Goal: Task Accomplishment & Management: Complete application form

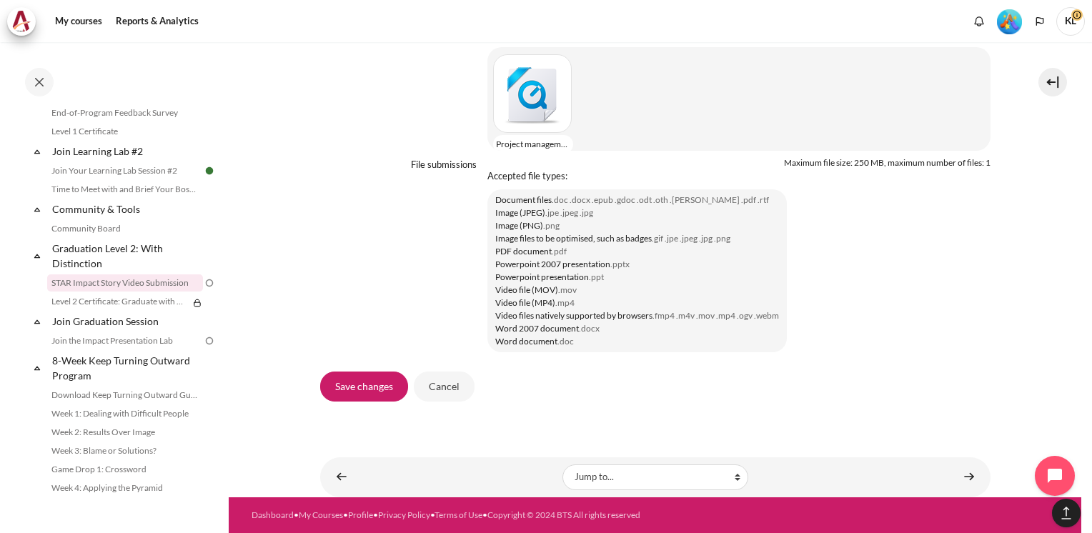
scroll to position [1247, 0]
click at [554, 114] on div "Content" at bounding box center [535, 93] width 84 height 79
type input "Project management.mov"
type input "[PERSON_NAME]"
select select "/"
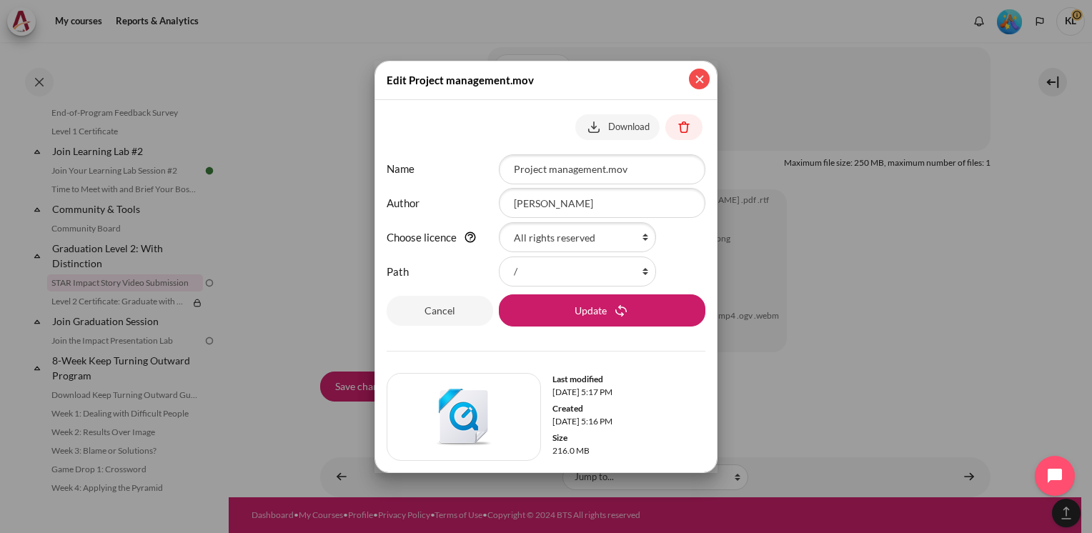
click at [695, 84] on button "Close" at bounding box center [699, 79] width 21 height 21
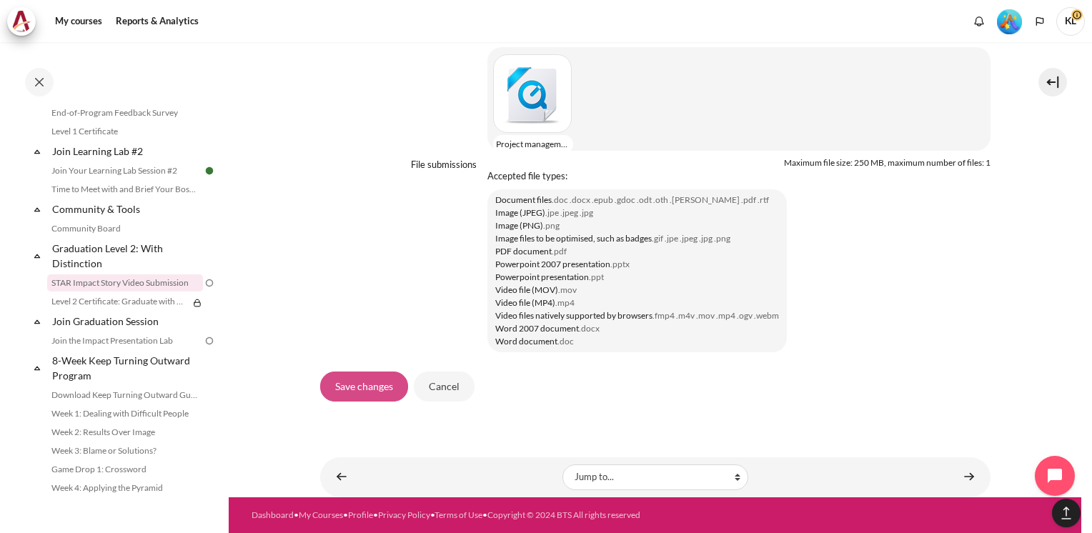
click at [359, 373] on input "Save changes" at bounding box center [364, 387] width 88 height 30
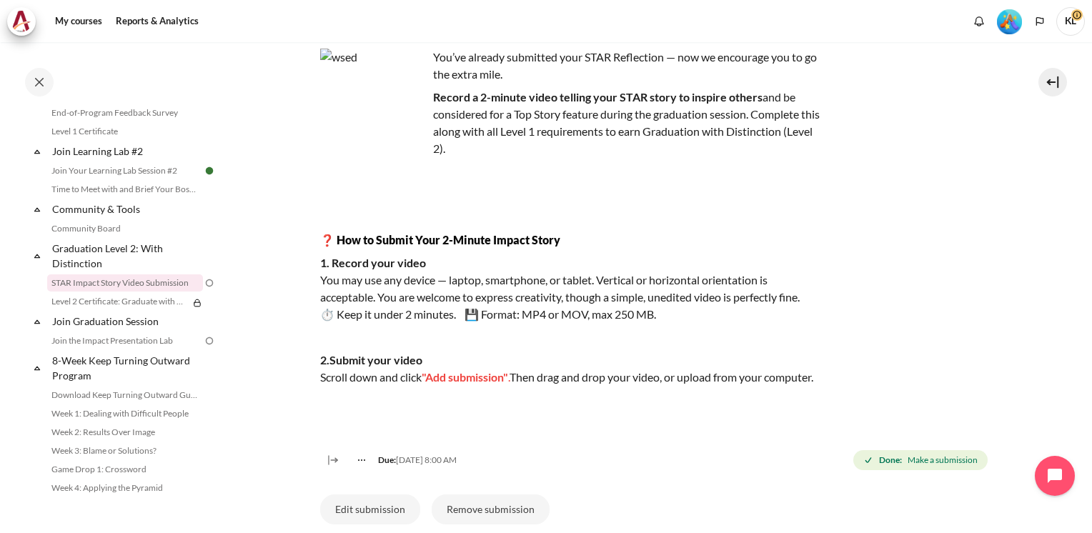
scroll to position [109, 0]
drag, startPoint x: 420, startPoint y: 292, endPoint x: 667, endPoint y: 299, distance: 246.8
click at [667, 299] on p "1. Record your video You may use any device — laptop, smartphone, or tablet. Ve…" at bounding box center [570, 289] width 500 height 69
click at [925, 324] on div "You’ve already submitted your STAR Reflection — now we encourage you to go the …" at bounding box center [655, 253] width 671 height 442
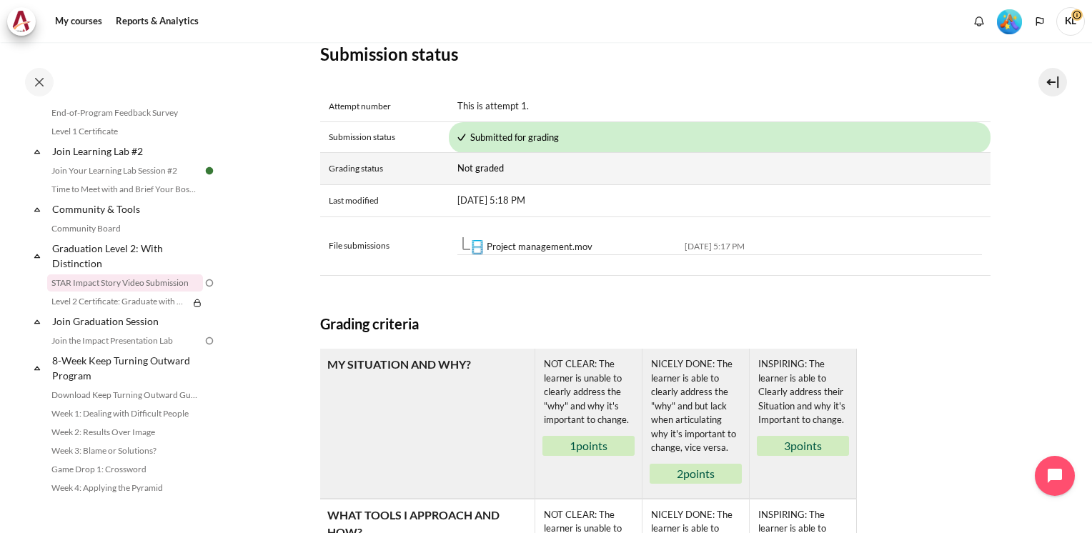
scroll to position [610, 0]
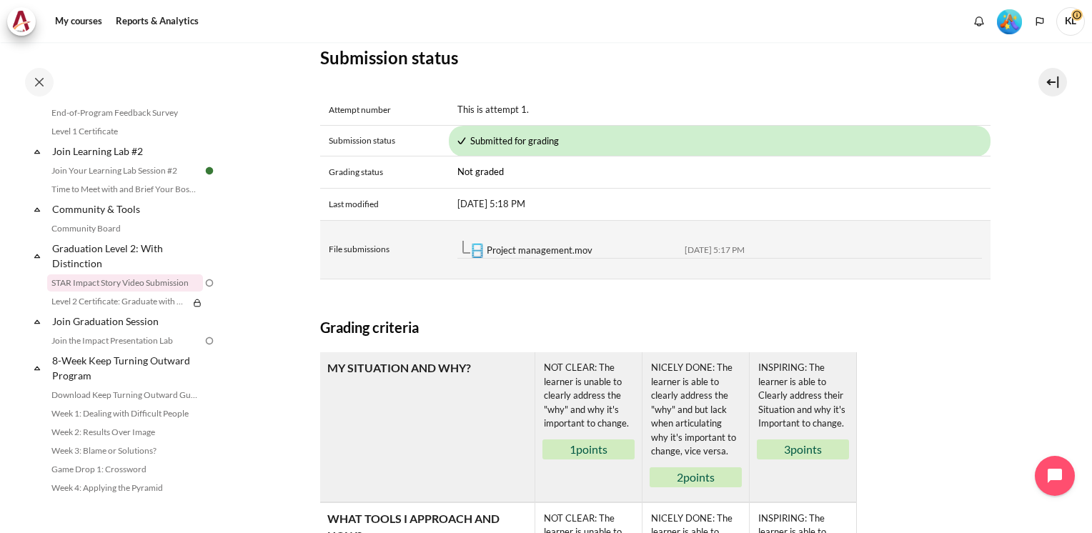
click at [551, 256] on link "Project management.mov" at bounding box center [540, 250] width 106 height 11
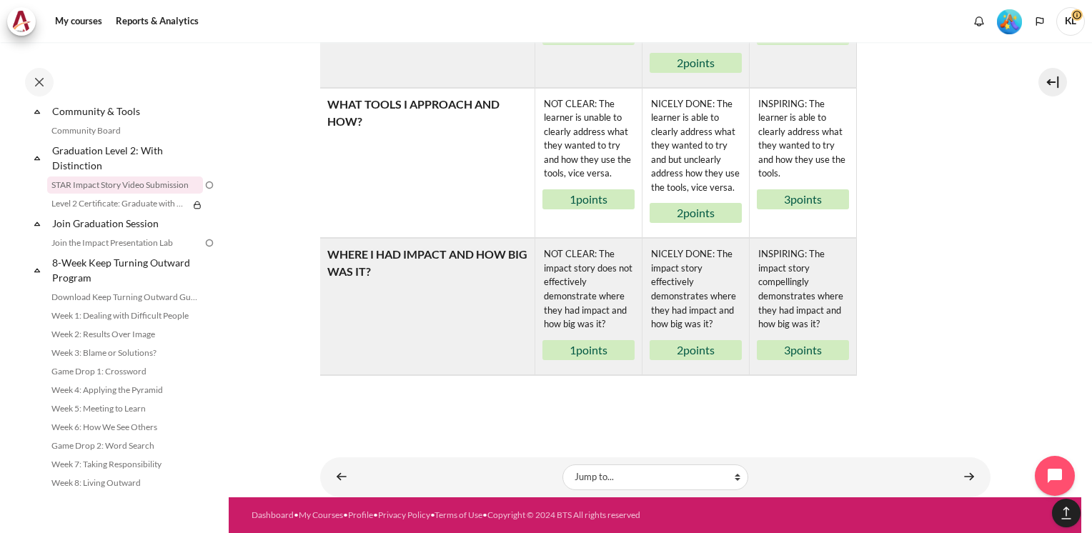
scroll to position [1630, 0]
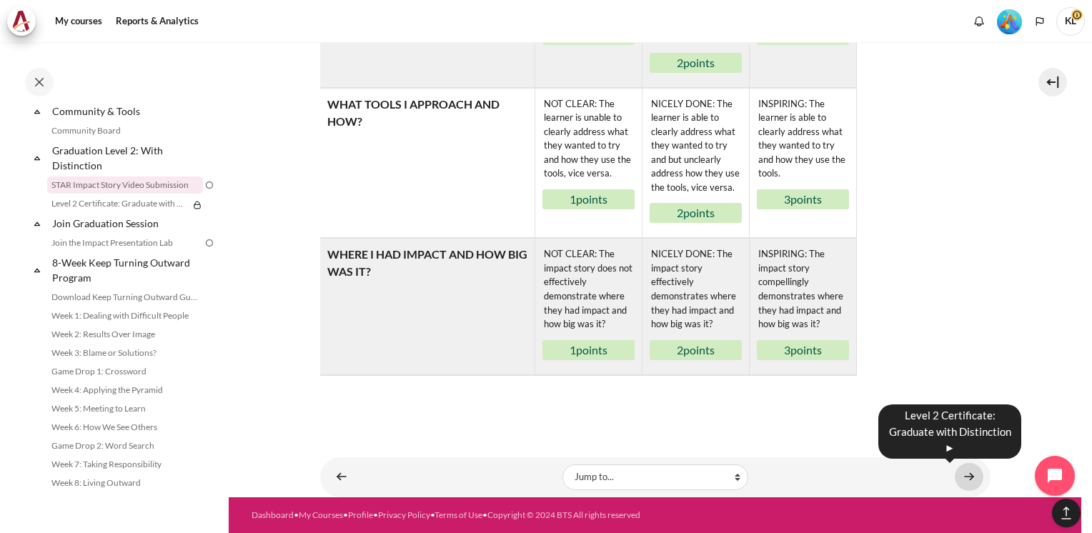
click at [955, 477] on link "Content" at bounding box center [969, 477] width 29 height 28
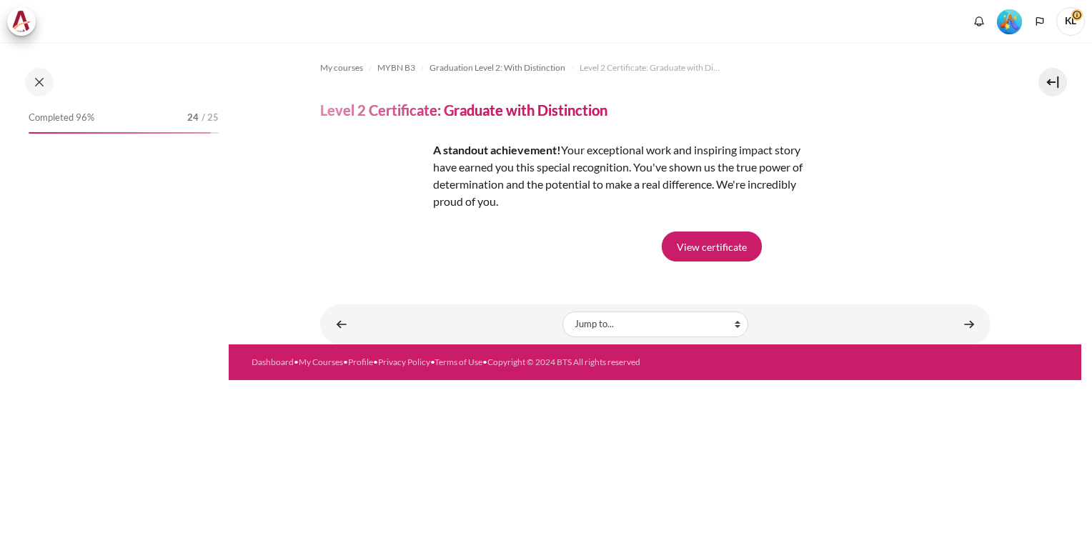
scroll to position [1533, 0]
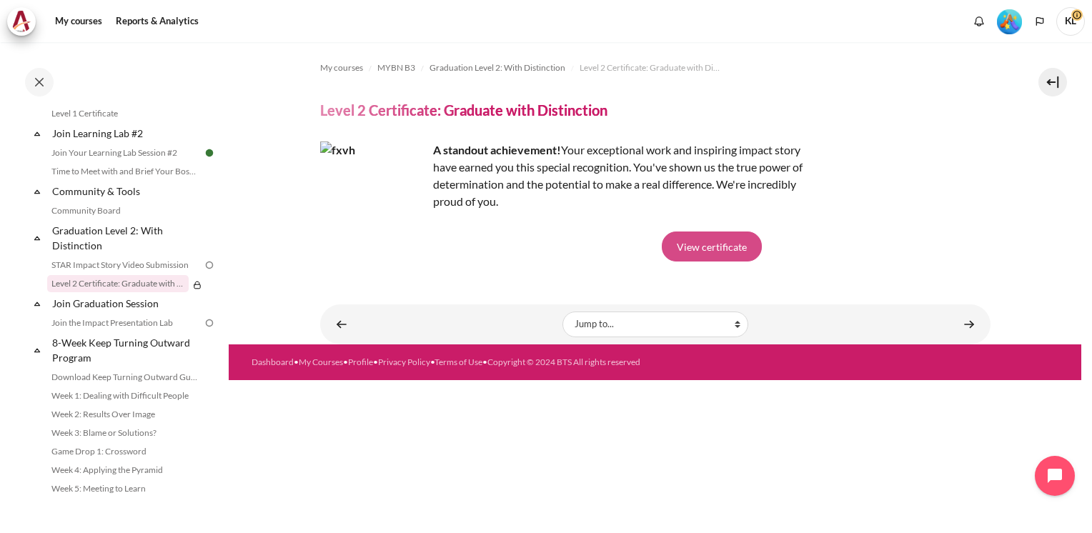
click at [708, 251] on link "View certificate" at bounding box center [712, 247] width 100 height 30
click at [144, 274] on link "STAR Impact Story Video Submission" at bounding box center [125, 265] width 156 height 17
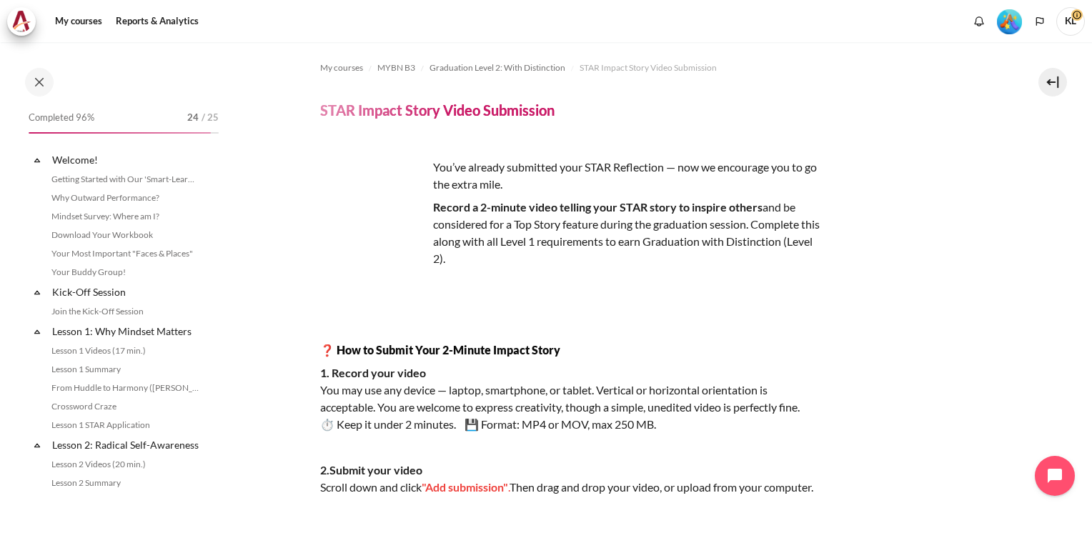
scroll to position [1515, 0]
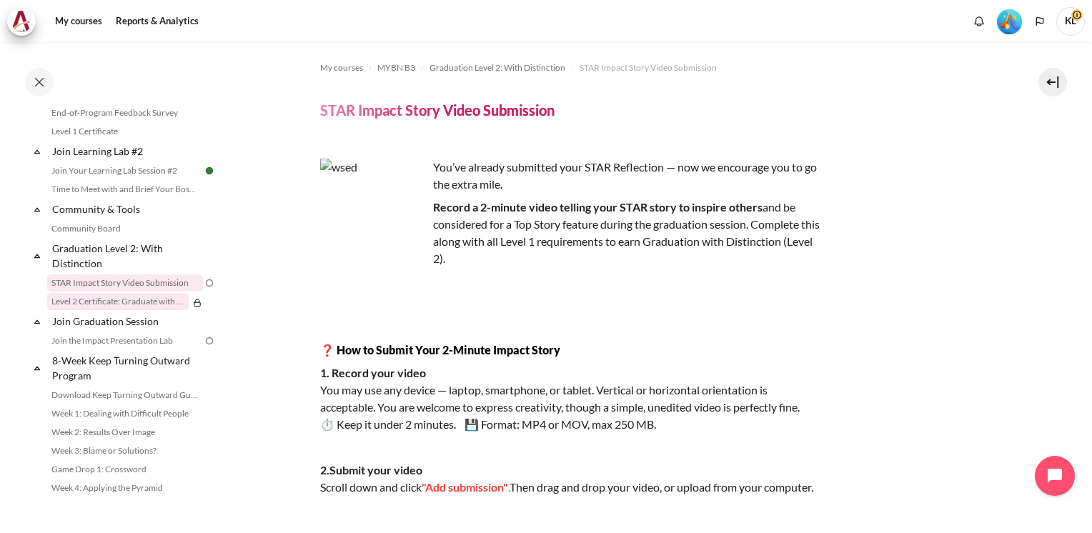
click at [135, 310] on link "Level 2 Certificate: Graduate with Distinction" at bounding box center [118, 301] width 142 height 17
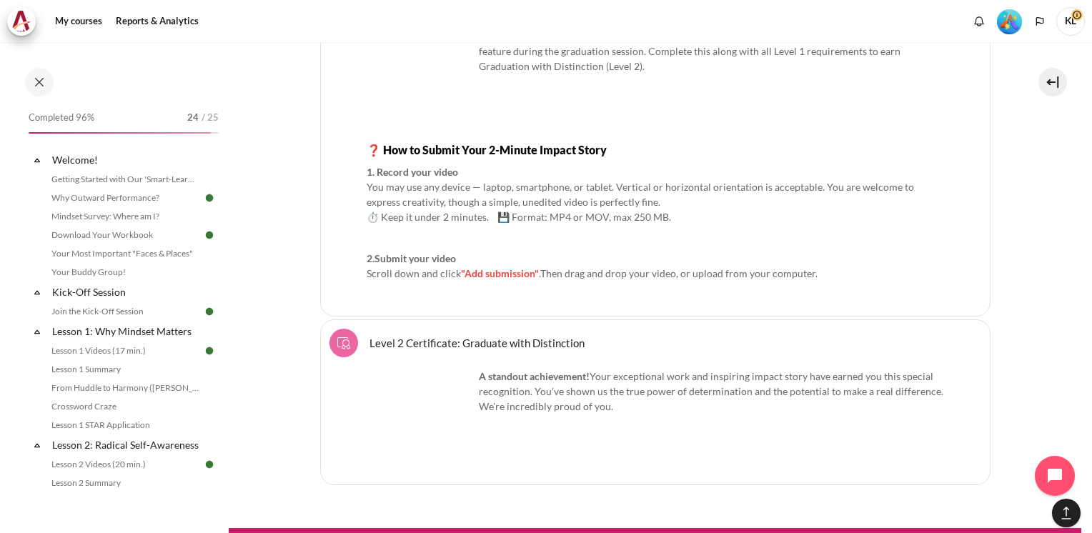
scroll to position [1533, 0]
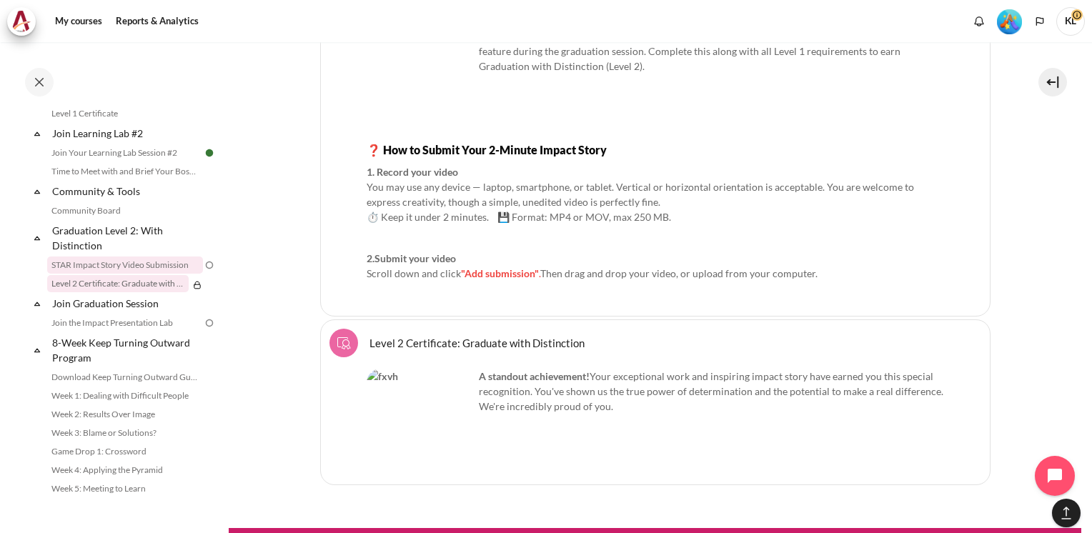
click at [146, 274] on link "STAR Impact Story Video Submission" at bounding box center [125, 265] width 156 height 17
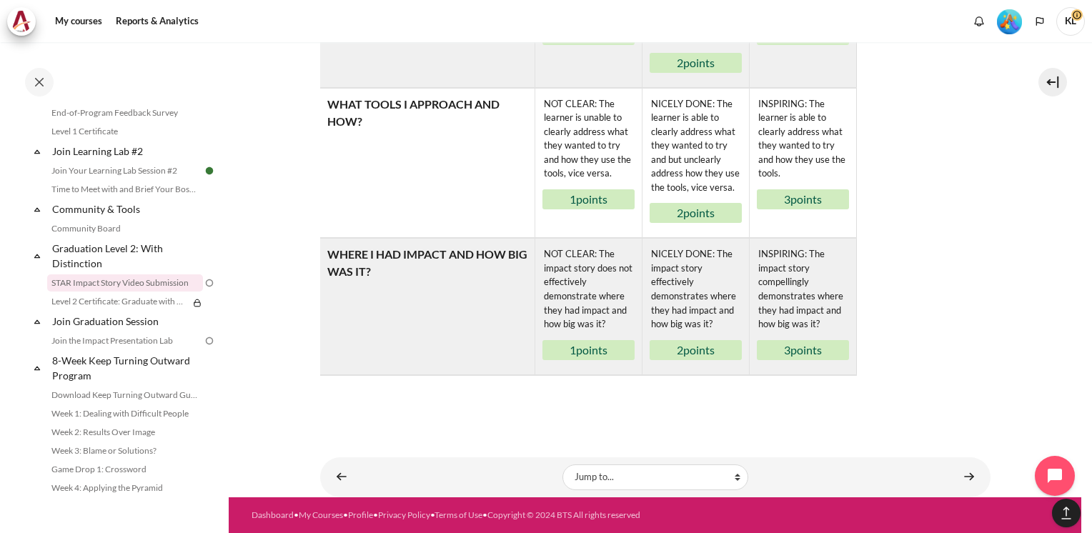
scroll to position [1039, 0]
click at [84, 198] on link "Time to Meet with and Brief Your Boss #2" at bounding box center [125, 189] width 156 height 17
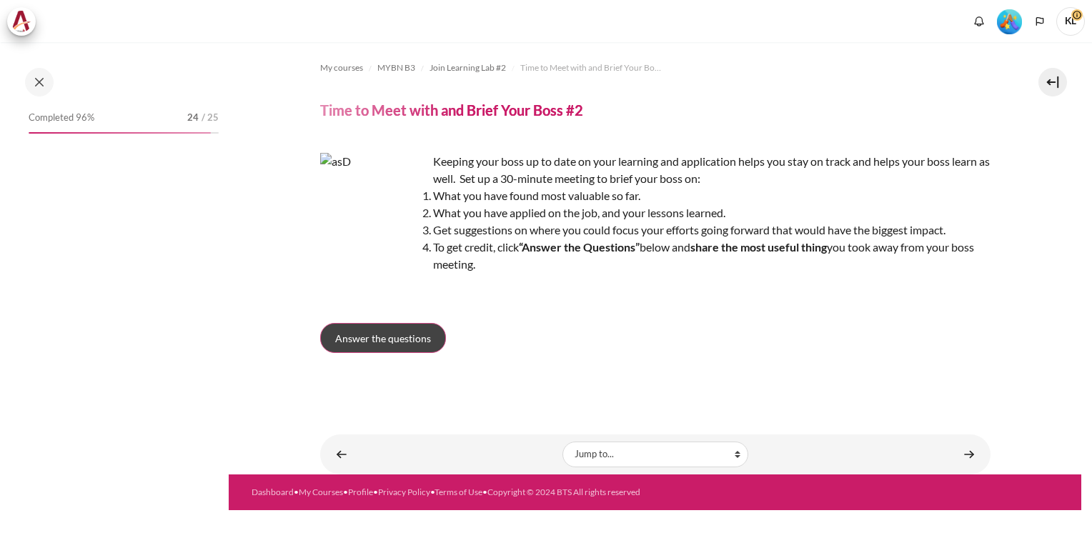
click at [440, 340] on link "Answer the questions" at bounding box center [383, 338] width 126 height 30
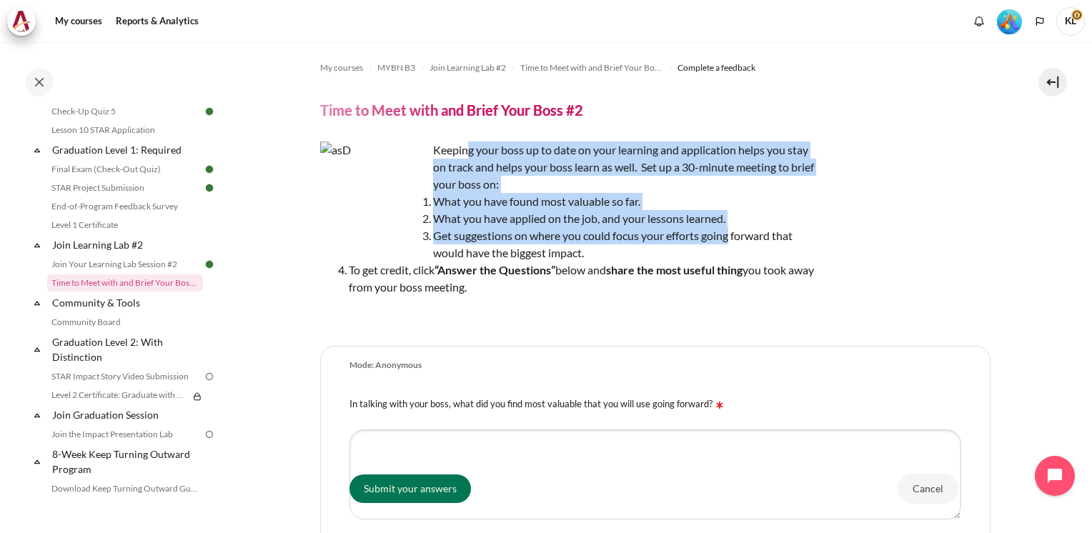
drag, startPoint x: 466, startPoint y: 149, endPoint x: 732, endPoint y: 232, distance: 278.6
click at [732, 232] on div "Keeping your boss up to date on your learning and application helps you stay on…" at bounding box center [570, 233] width 500 height 183
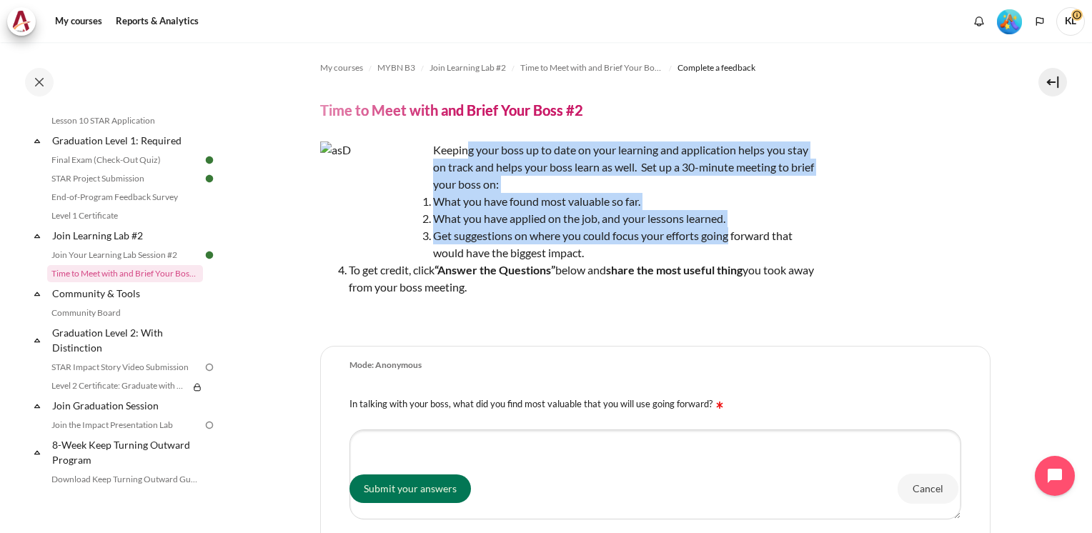
scroll to position [1444, 0]
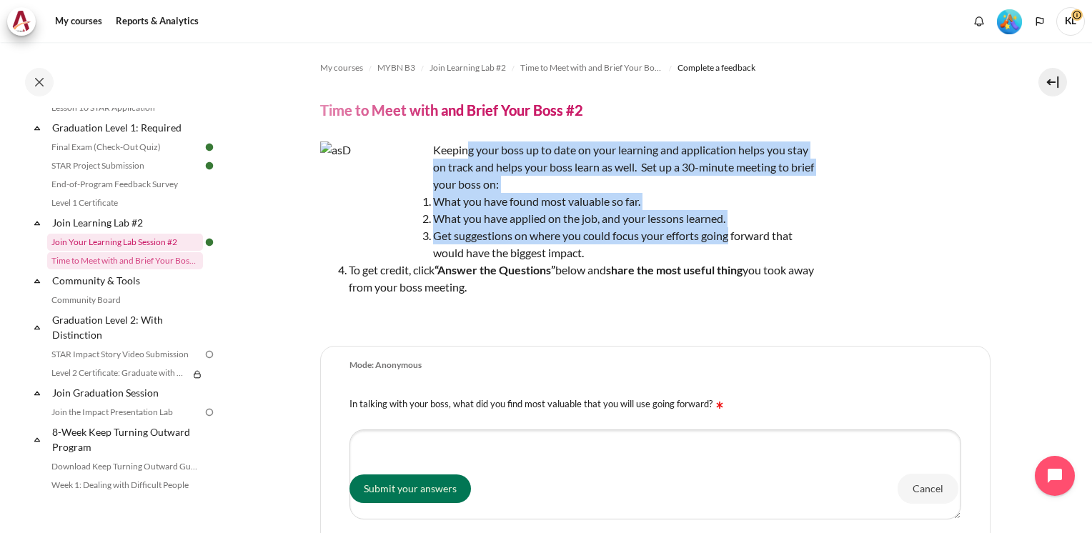
click at [152, 251] on link "Join Your Learning Lab Session #2" at bounding box center [125, 242] width 156 height 17
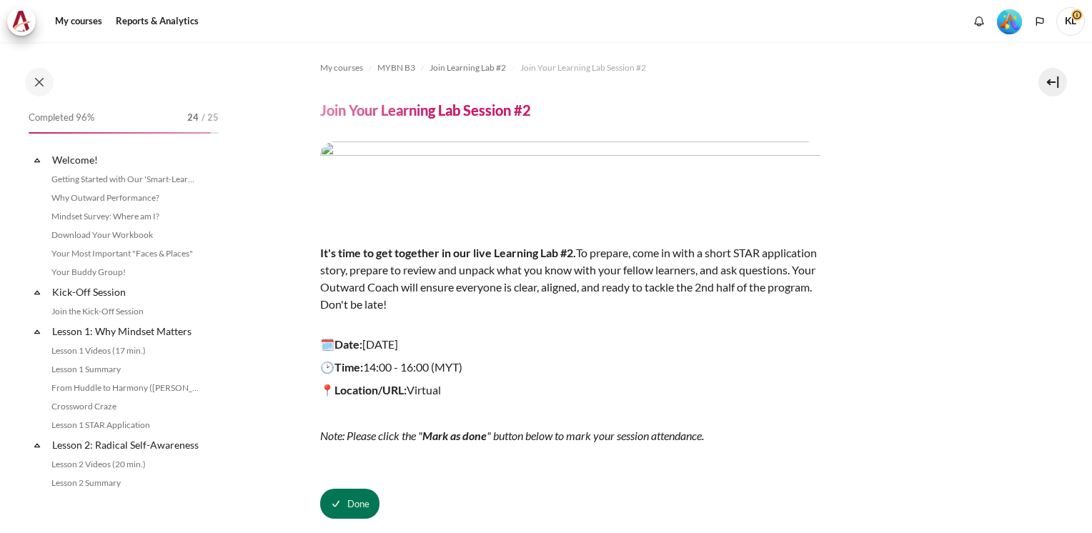
scroll to position [1402, 0]
